Goal: Information Seeking & Learning: Learn about a topic

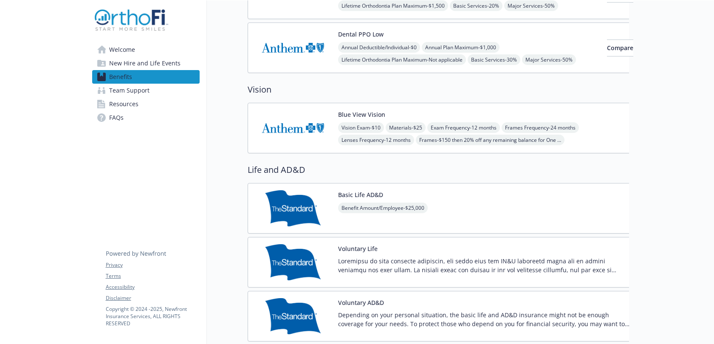
scroll to position [425, 0]
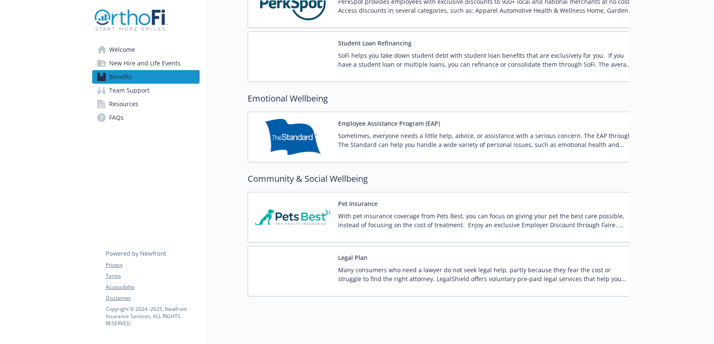
scroll to position [1742, 0]
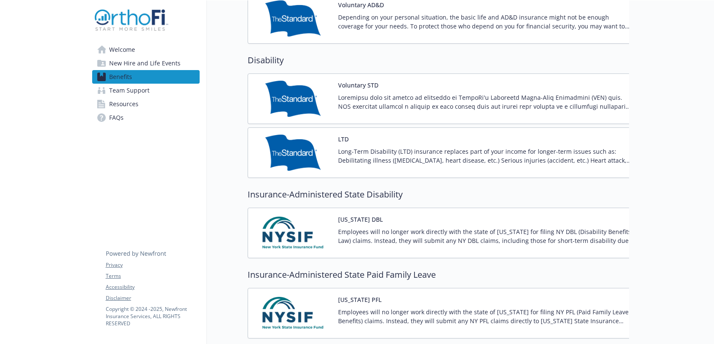
scroll to position [510, 0]
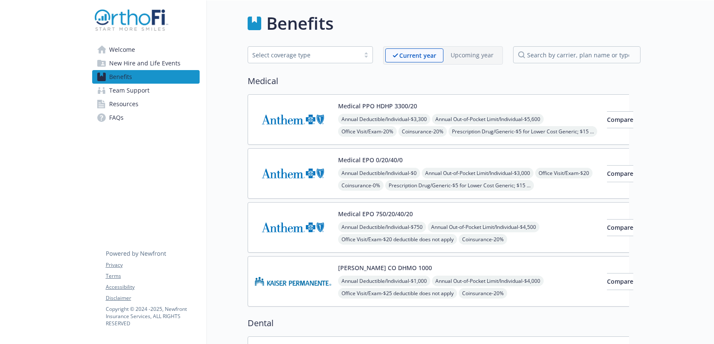
click at [290, 170] on img at bounding box center [293, 173] width 76 height 36
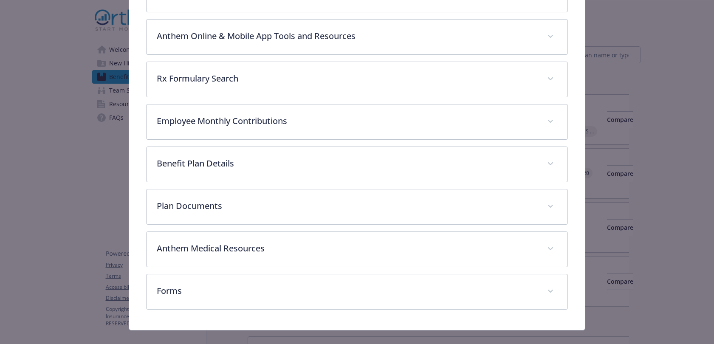
scroll to position [316, 0]
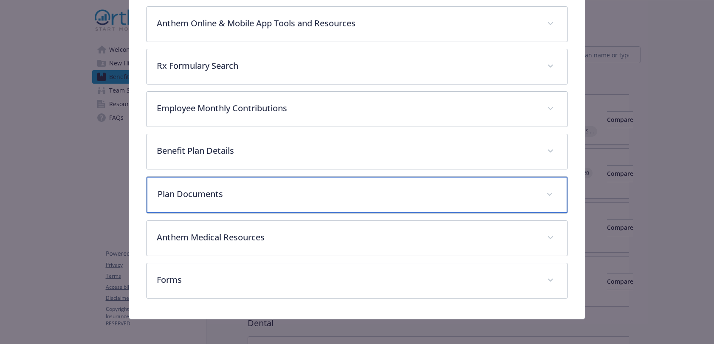
click at [270, 184] on div "Plan Documents" at bounding box center [357, 195] width 421 height 37
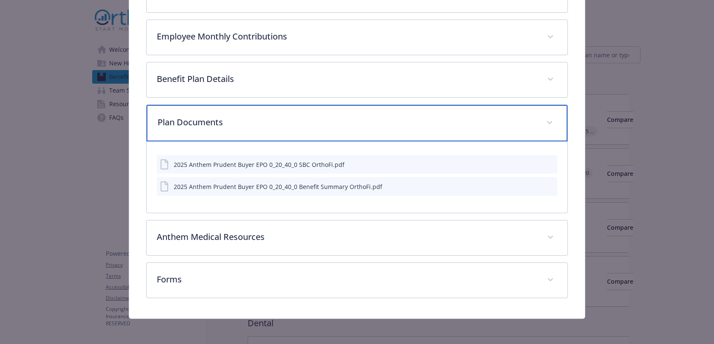
scroll to position [390, 0]
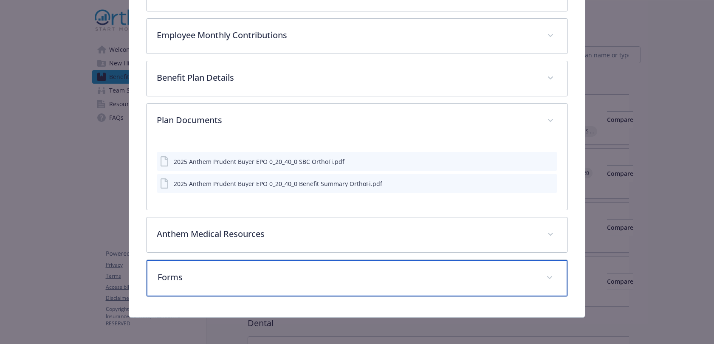
click at [219, 272] on p "Forms" at bounding box center [347, 277] width 379 height 13
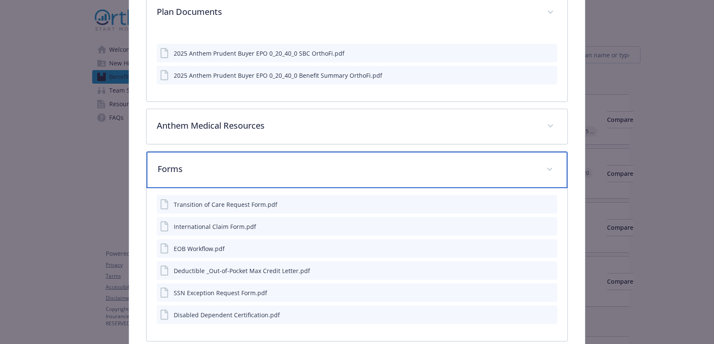
scroll to position [517, 0]
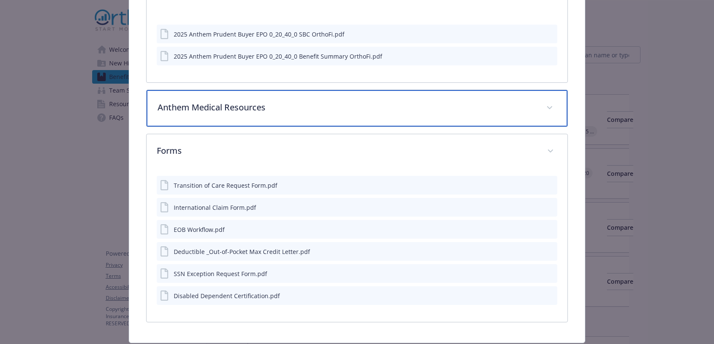
click at [204, 115] on div "Anthem Medical Resources" at bounding box center [357, 108] width 421 height 37
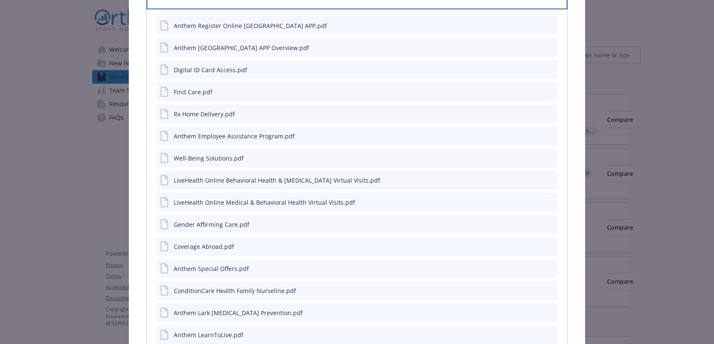
scroll to position [644, 0]
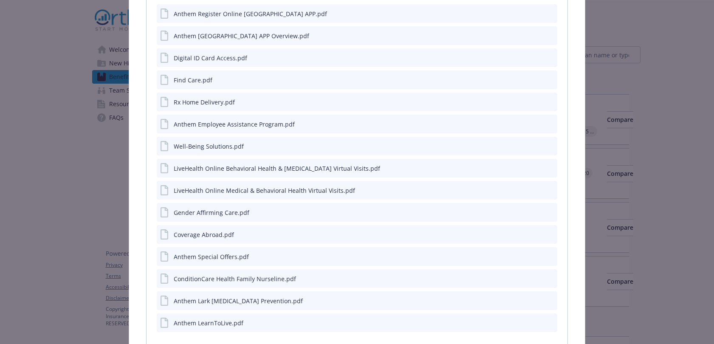
click at [200, 235] on div "Coverage Abroad.pdf" at bounding box center [204, 234] width 60 height 9
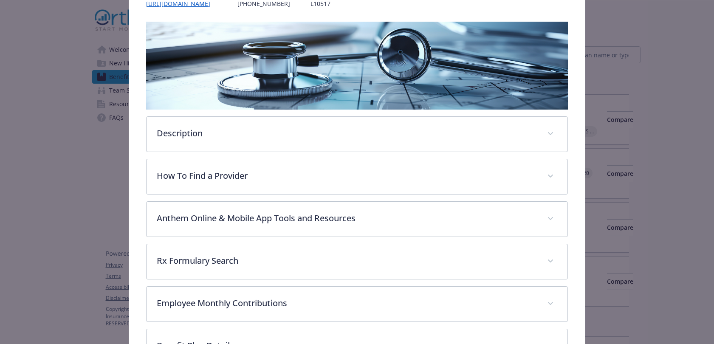
scroll to position [6, 0]
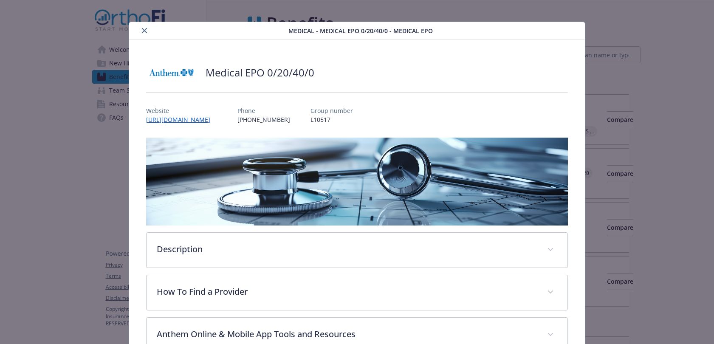
click at [146, 31] on button "close" at bounding box center [144, 30] width 10 height 10
